Goal: Complete application form

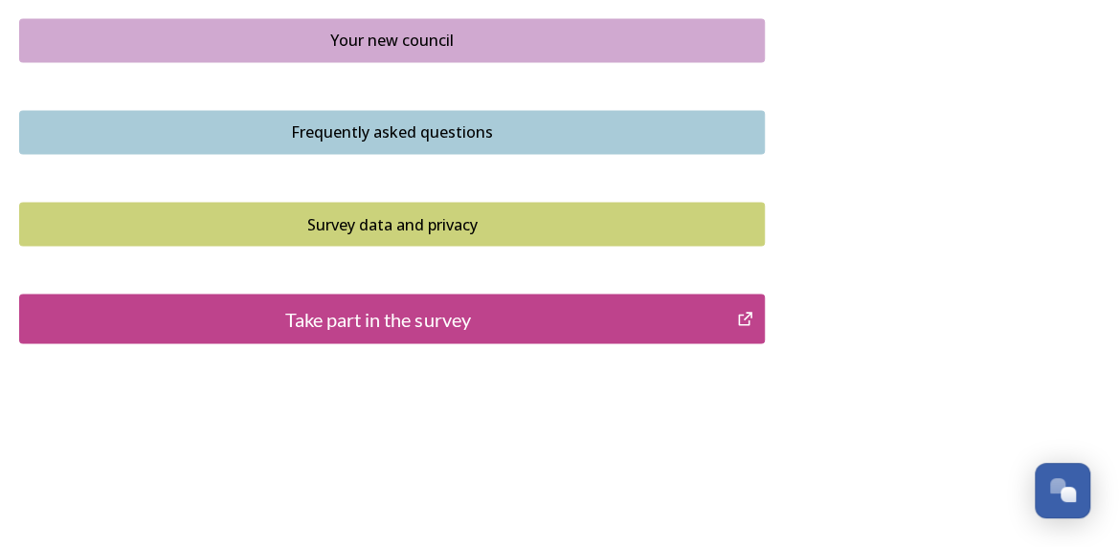
scroll to position [1528, 0]
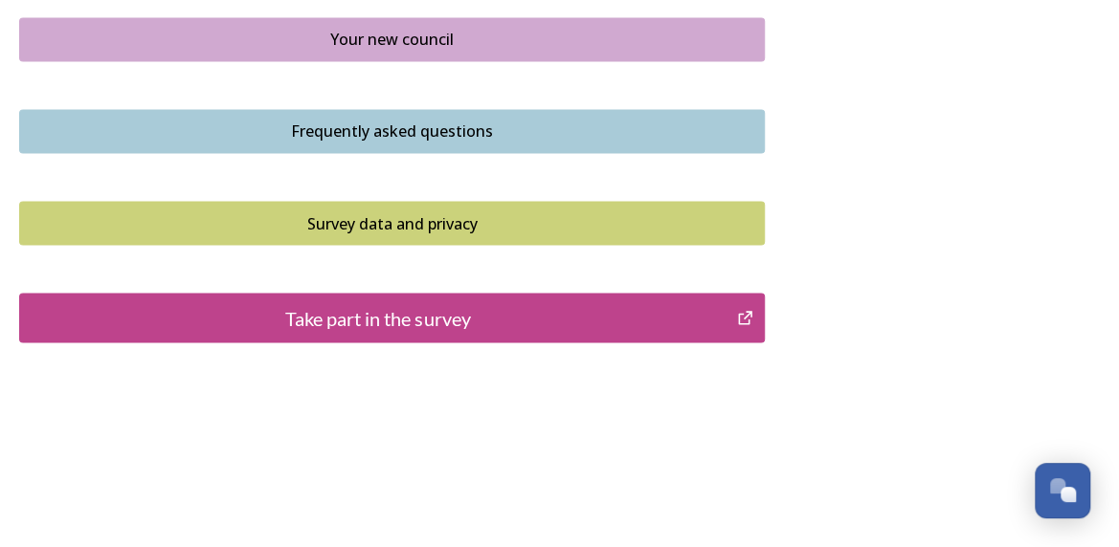
click at [373, 312] on div "Take part in the survey" at bounding box center [378, 317] width 697 height 29
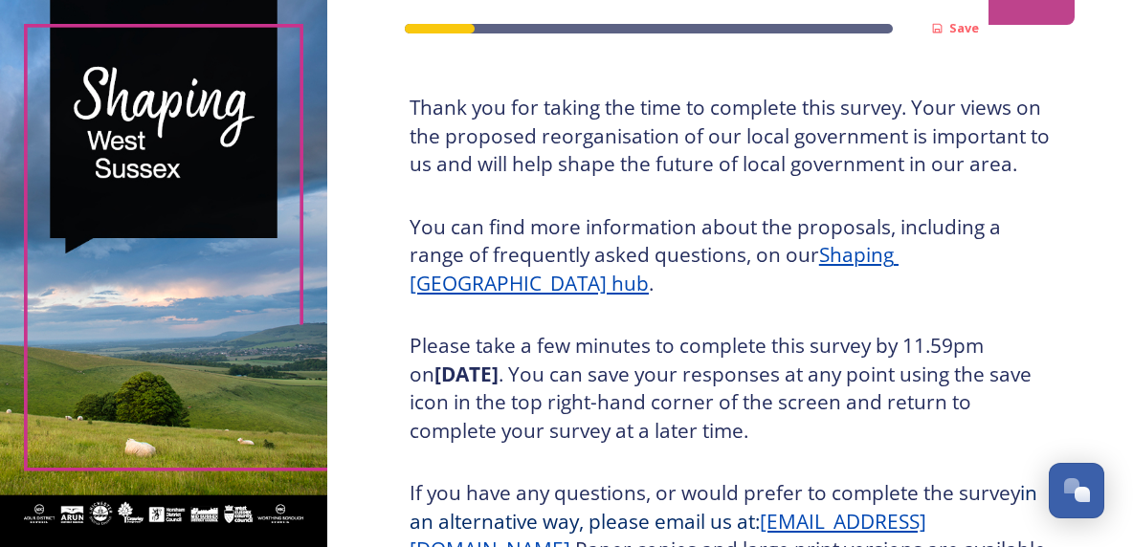
scroll to position [371, 0]
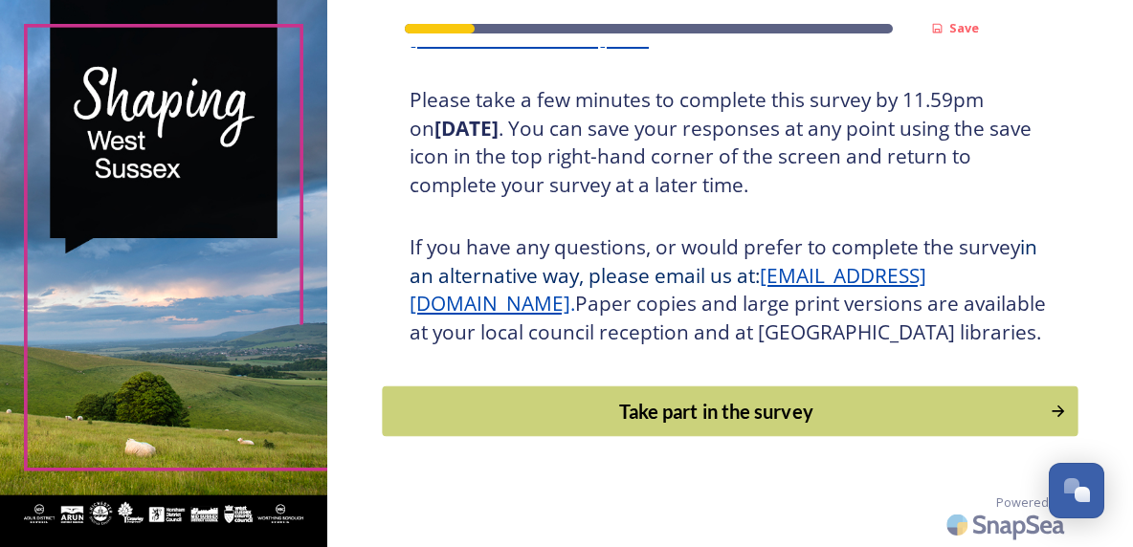
click at [570, 398] on div "Take part in the survey" at bounding box center [715, 411] width 647 height 29
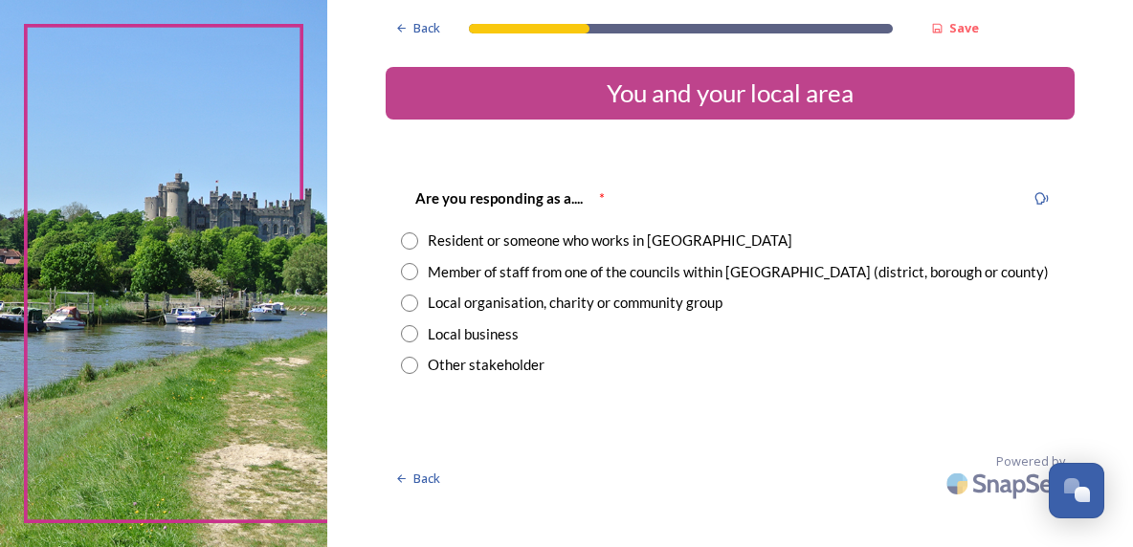
click at [415, 244] on input "radio" at bounding box center [409, 241] width 17 height 17
radio input "true"
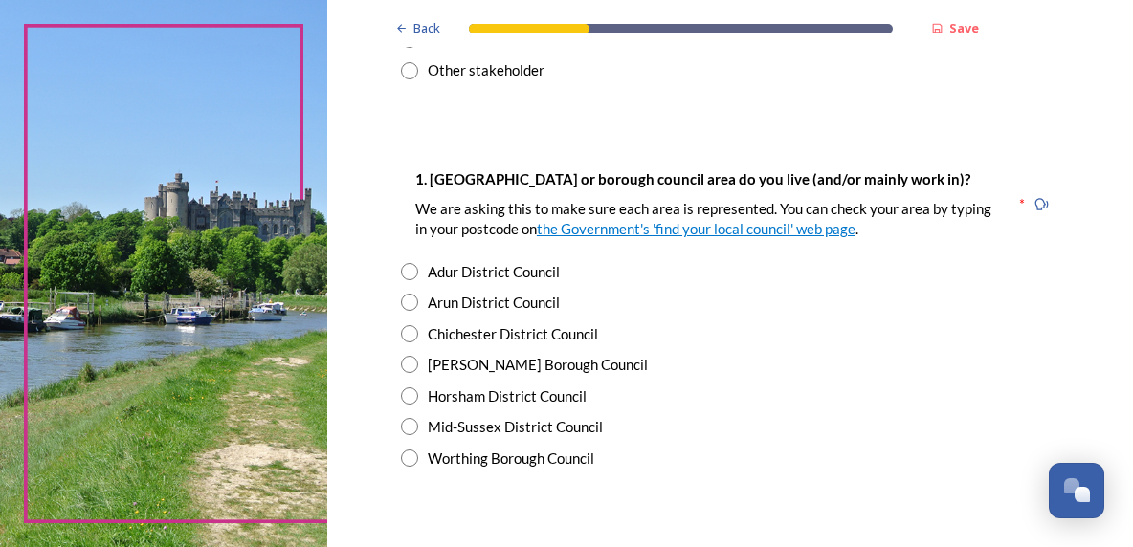
scroll to position [383, 0]
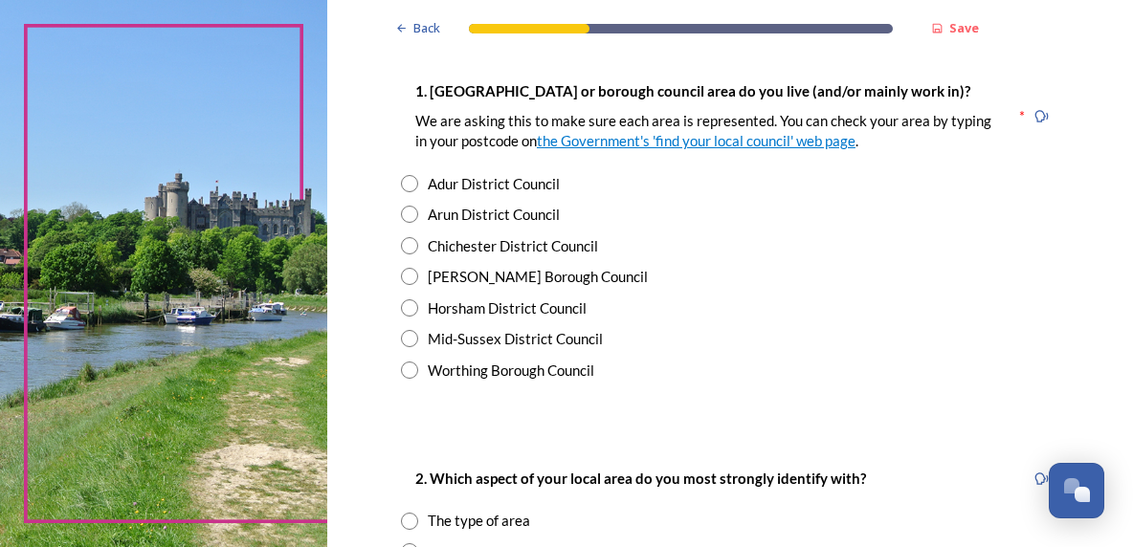
click at [404, 244] on input "radio" at bounding box center [409, 245] width 17 height 17
radio input "true"
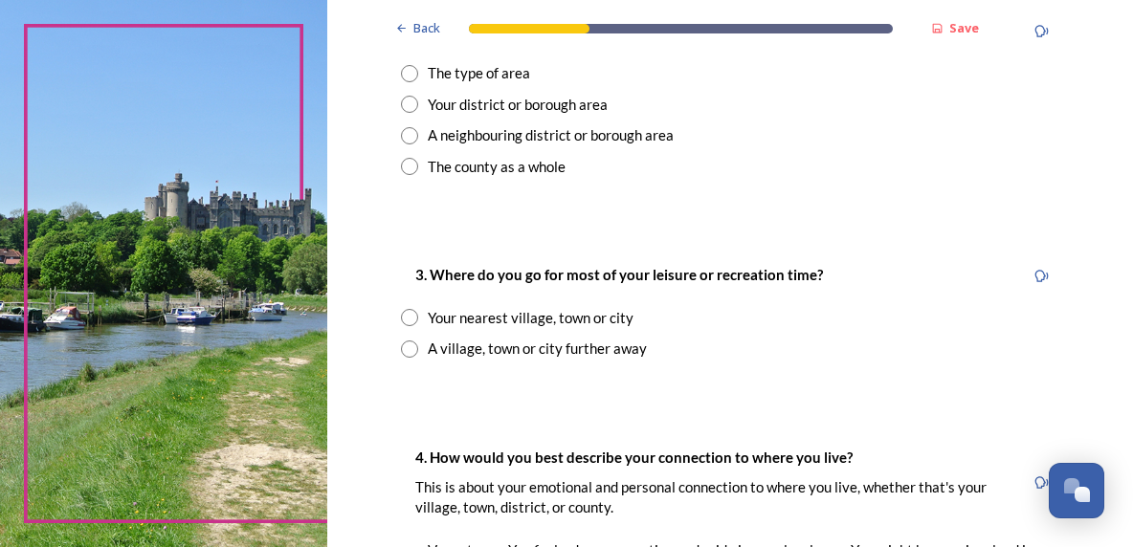
scroll to position [861, 0]
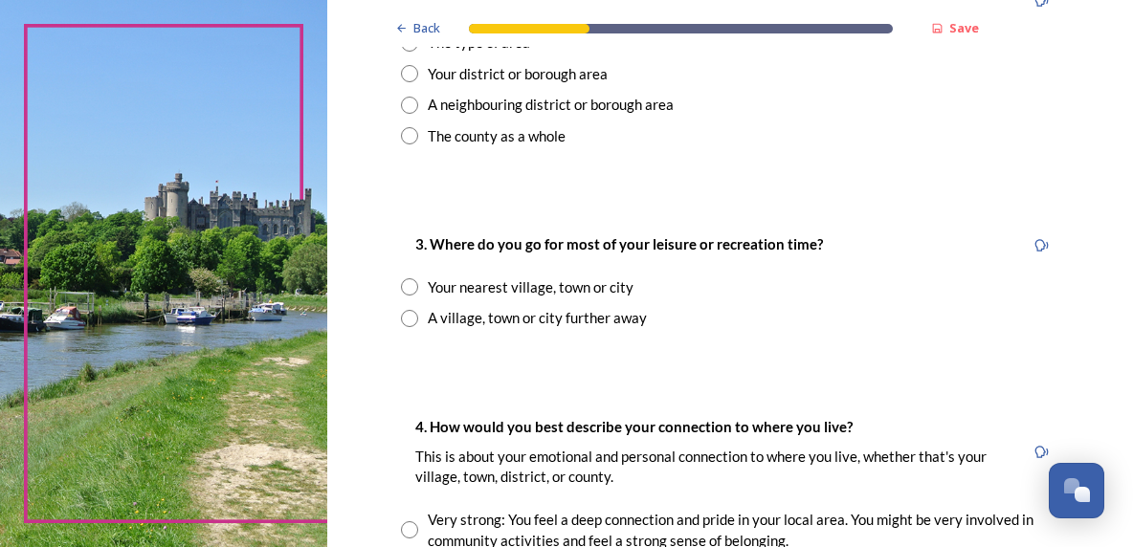
click at [401, 290] on input "radio" at bounding box center [409, 286] width 17 height 17
radio input "true"
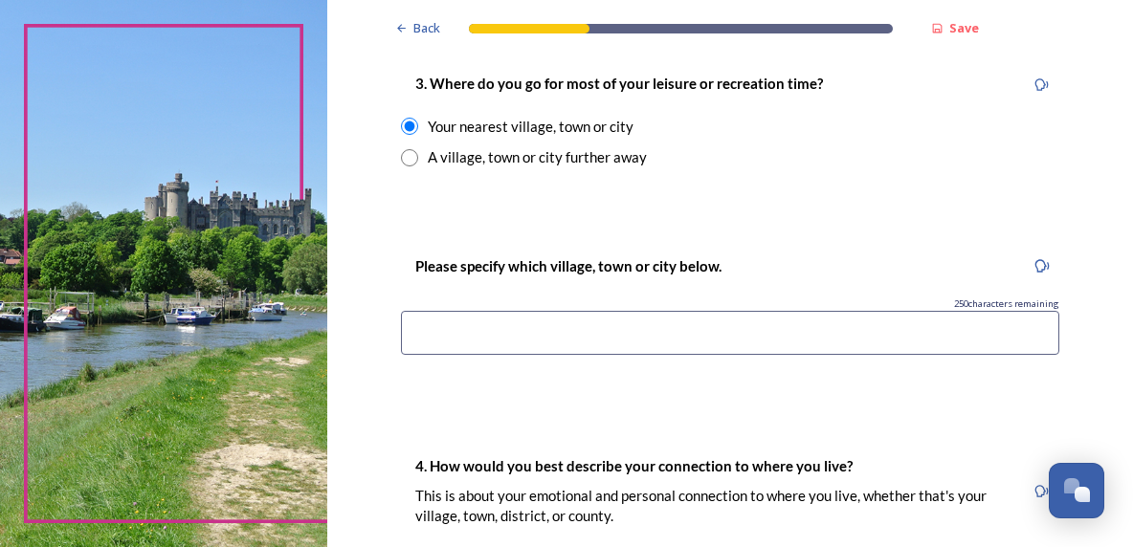
scroll to position [1052, 0]
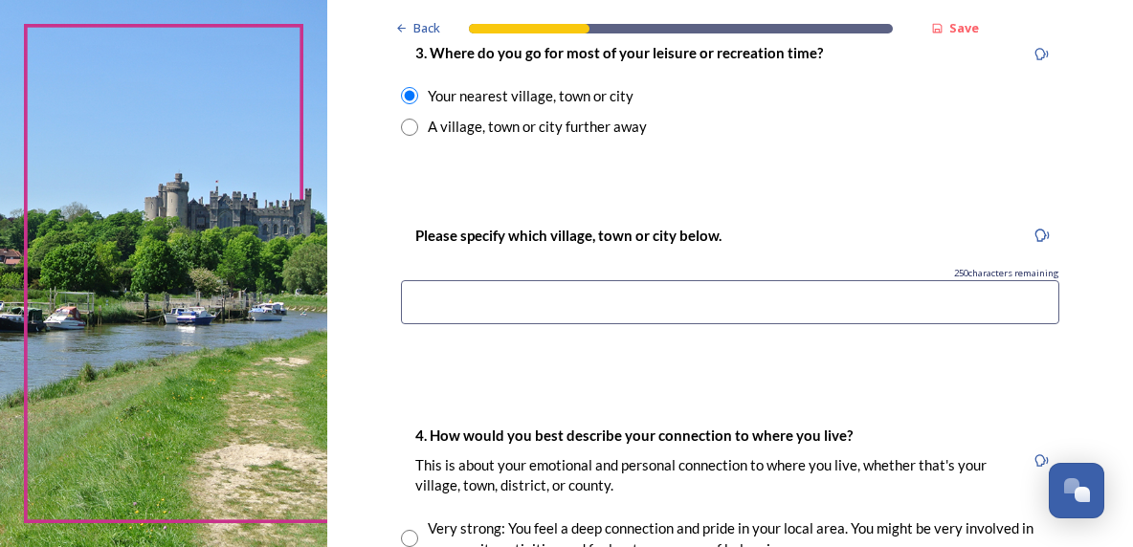
click at [478, 295] on input at bounding box center [730, 302] width 658 height 44
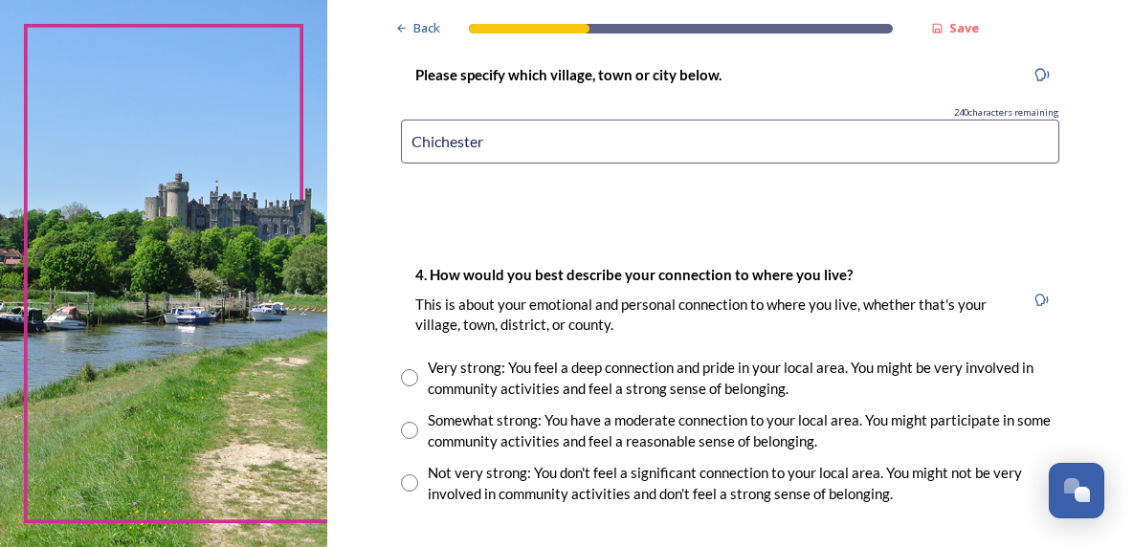
scroll to position [1244, 0]
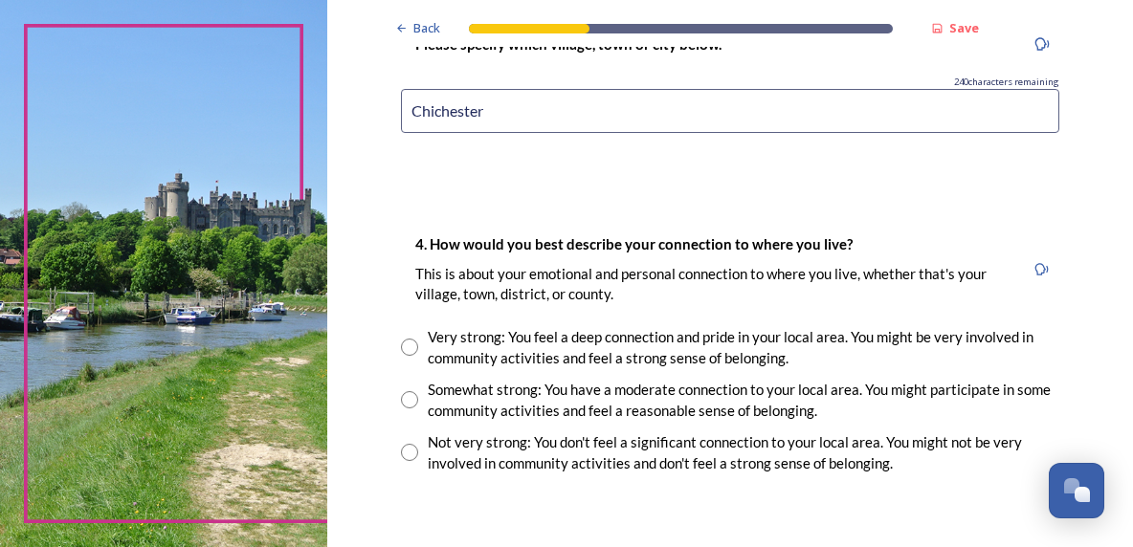
type input "Chichester"
click at [411, 405] on div "Somewhat strong: You have a moderate connection to your local area. You might p…" at bounding box center [730, 400] width 658 height 43
radio input "true"
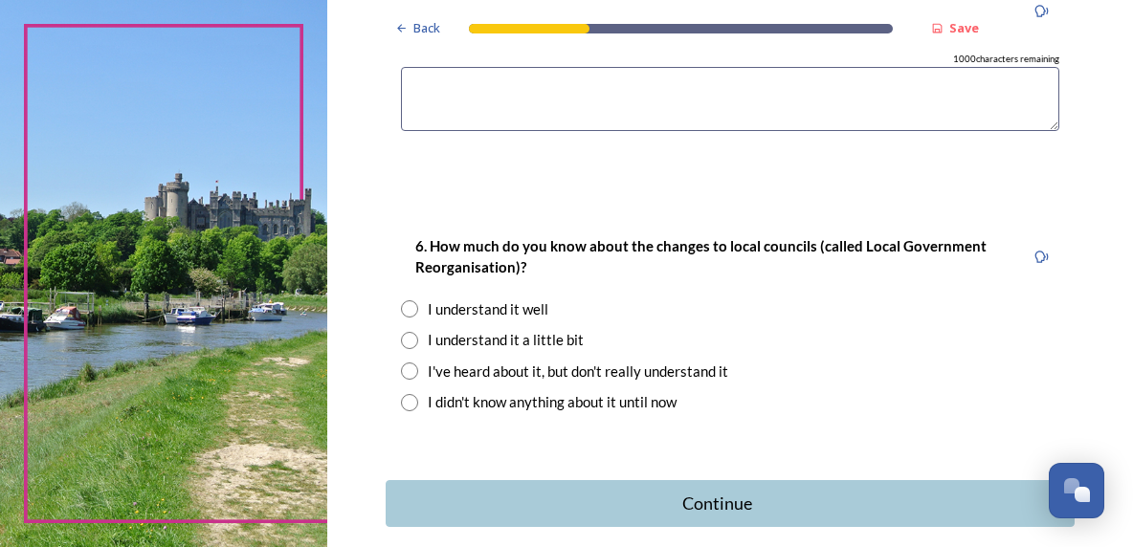
scroll to position [1818, 0]
